Goal: Task Accomplishment & Management: Complete application form

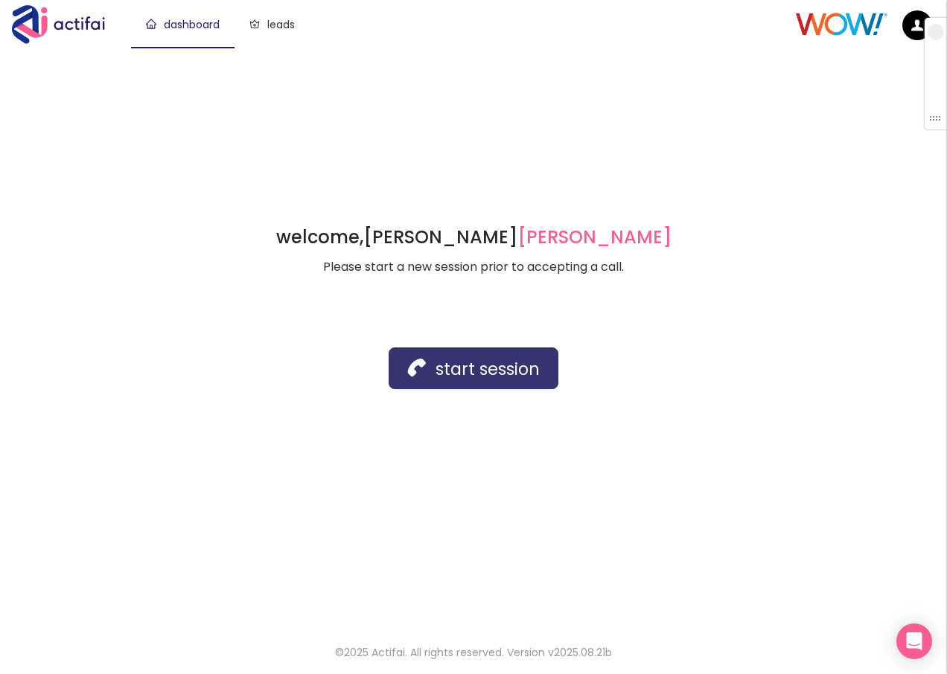
click at [432, 366] on button "start session" at bounding box center [473, 369] width 170 height 42
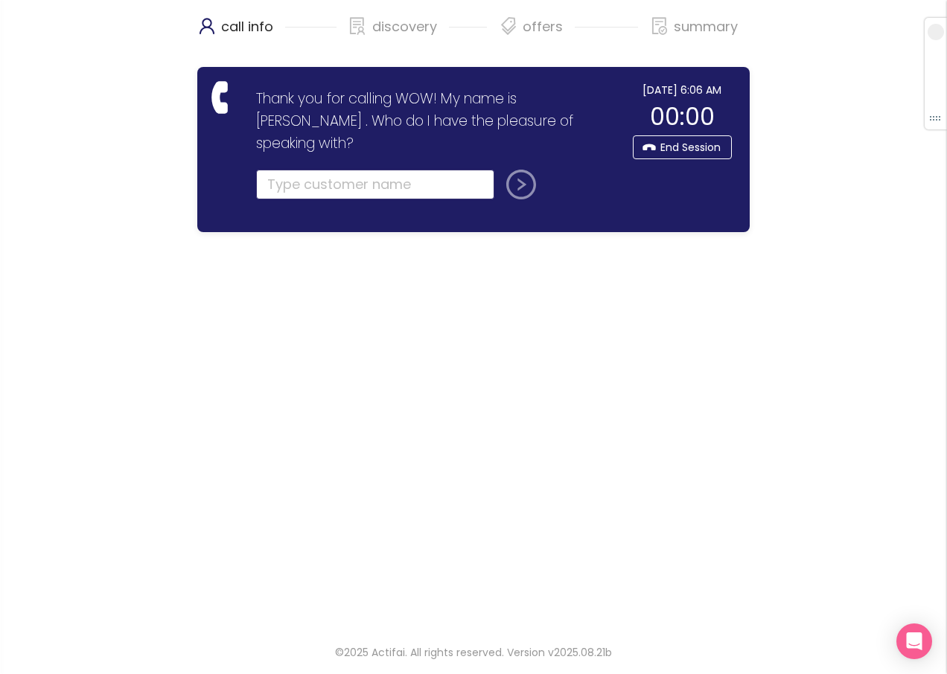
click at [274, 170] on input "text" at bounding box center [375, 185] width 238 height 30
type input "[PERSON_NAME]"
click at [500, 170] on button "submit" at bounding box center [518, 185] width 36 height 30
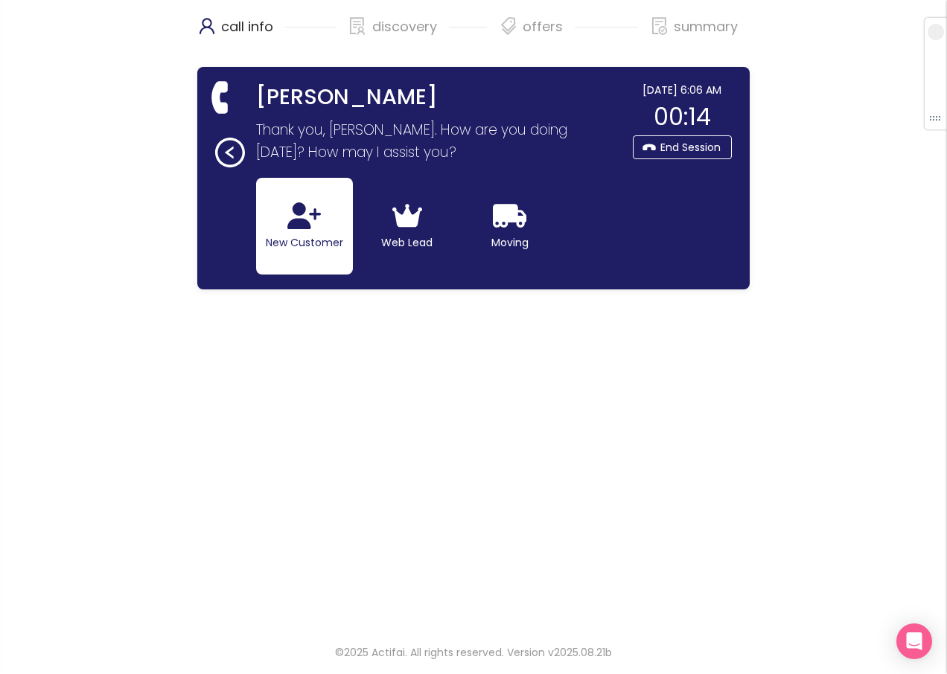
click at [329, 220] on button "New Customer" at bounding box center [304, 226] width 97 height 97
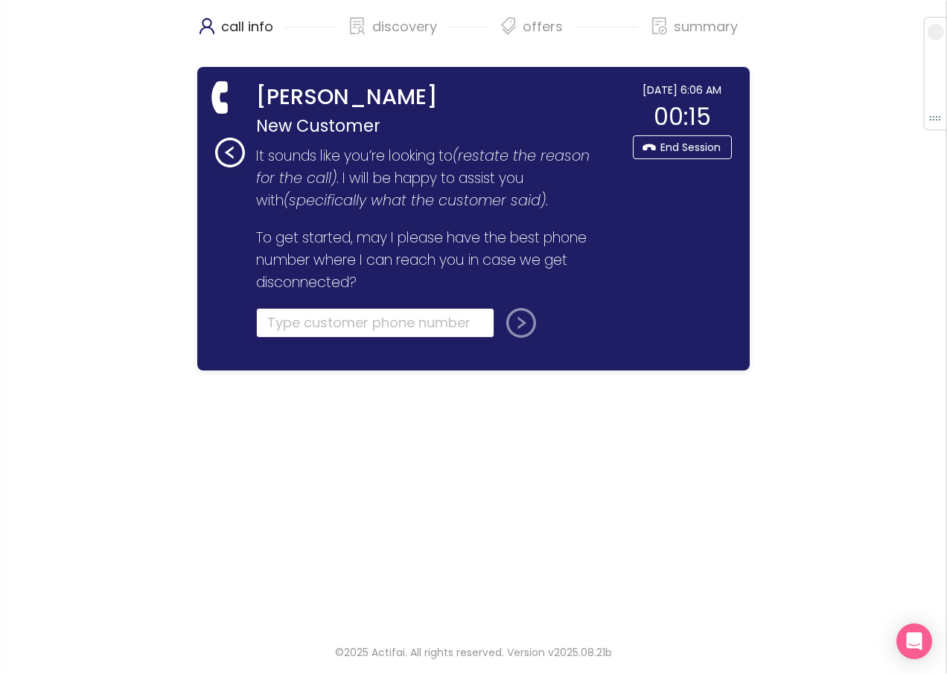
click at [274, 319] on input "tel" at bounding box center [375, 323] width 238 height 30
type input "[PHONE_NUMBER]"
click at [511, 322] on button "submit" at bounding box center [518, 323] width 36 height 30
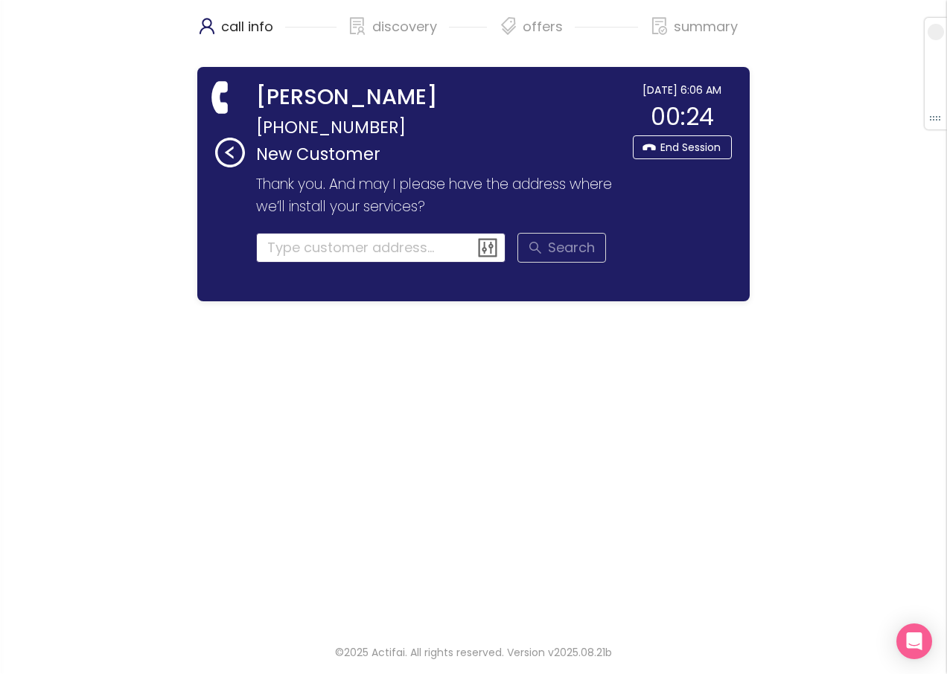
click at [276, 252] on input at bounding box center [381, 248] width 250 height 30
drag, startPoint x: 319, startPoint y: 246, endPoint x: 339, endPoint y: 241, distance: 20.6
click at [319, 246] on input at bounding box center [381, 248] width 250 height 30
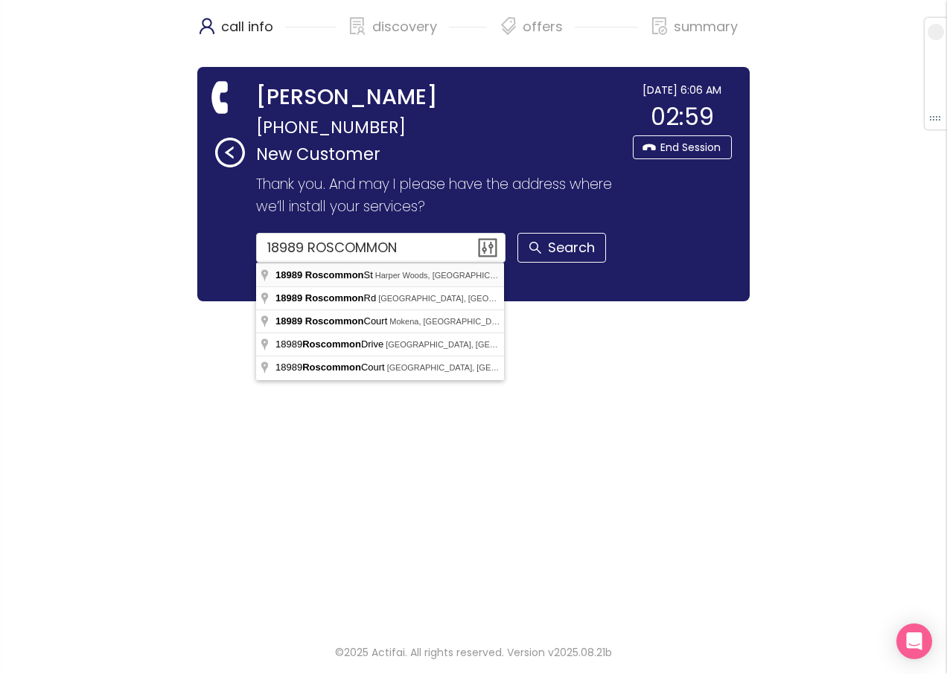
type input "[STREET_ADDRESS]"
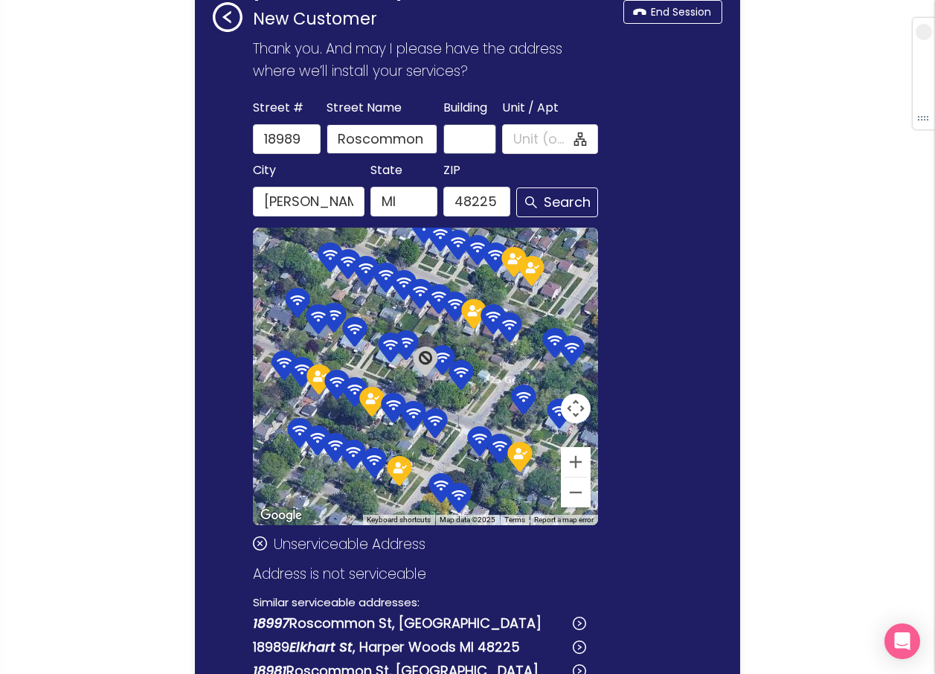
scroll to position [0, 13]
drag, startPoint x: 409, startPoint y: 140, endPoint x: 458, endPoint y: 142, distance: 49.2
click at [458, 142] on div "[GEOGRAPHIC_DATA] Name [GEOGRAPHIC_DATA] Unit / Apt" at bounding box center [425, 125] width 351 height 57
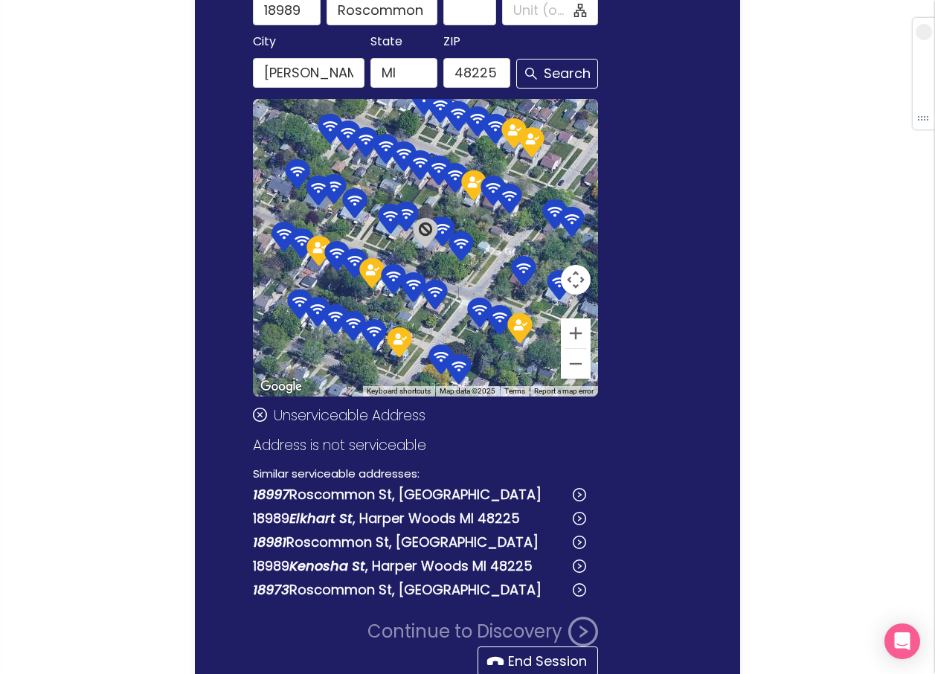
scroll to position [135, 0]
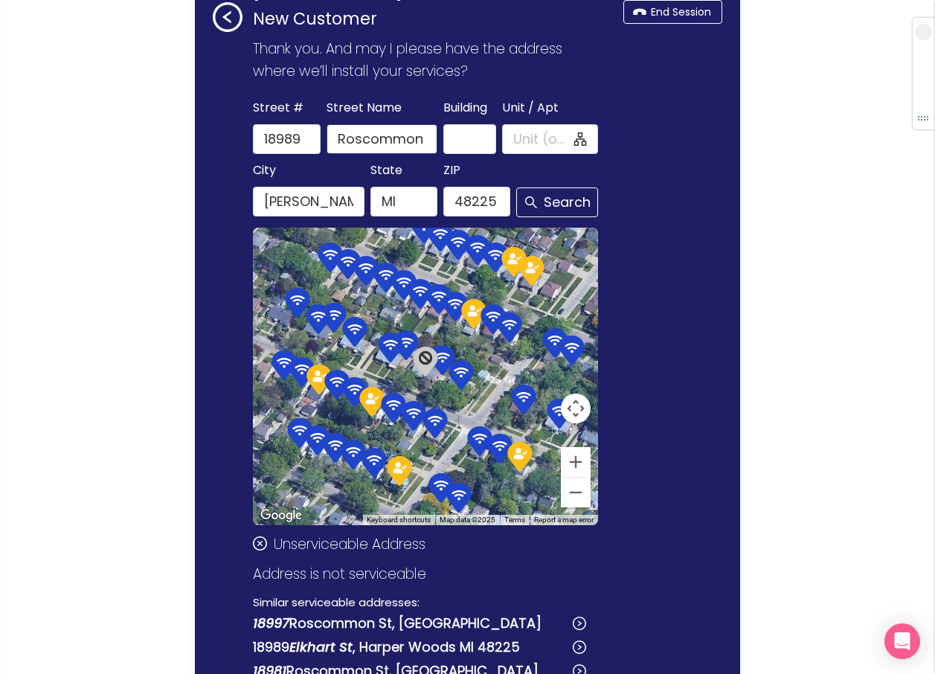
click at [430, 141] on input "Roscommon St" at bounding box center [382, 139] width 111 height 30
drag, startPoint x: 420, startPoint y: 141, endPoint x: 518, endPoint y: 150, distance: 97.8
click at [518, 150] on div "[GEOGRAPHIC_DATA] Name [GEOGRAPHIC_DATA] Unit / Apt" at bounding box center [425, 125] width 351 height 57
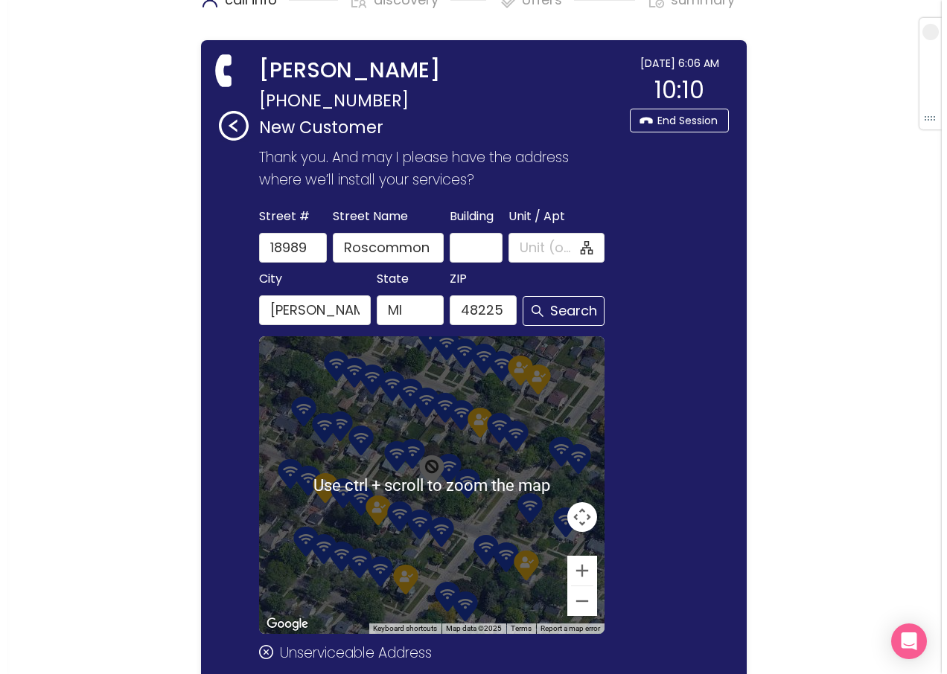
scroll to position [0, 0]
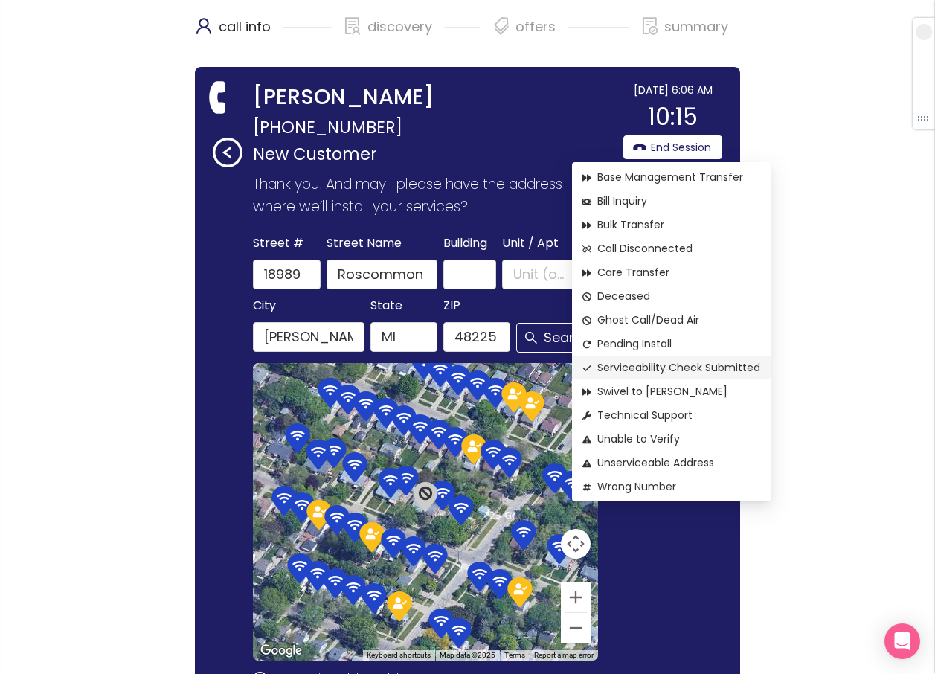
click at [620, 363] on span "Serviceability Check Submitted" at bounding box center [672, 367] width 178 height 16
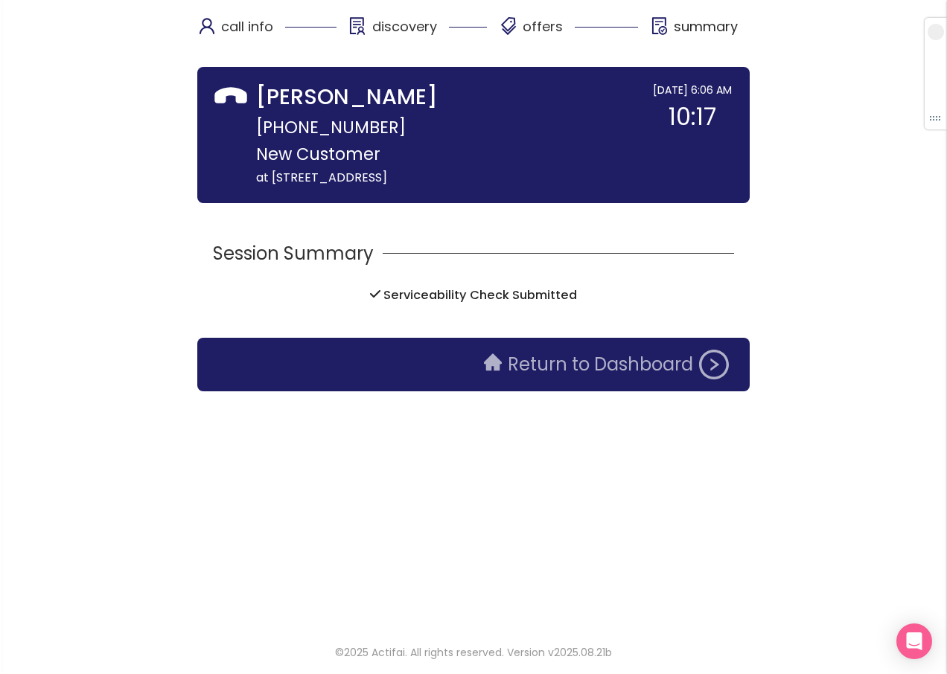
click at [566, 365] on button "Return to Dashboard" at bounding box center [606, 365] width 263 height 30
